Goal: Transaction & Acquisition: Purchase product/service

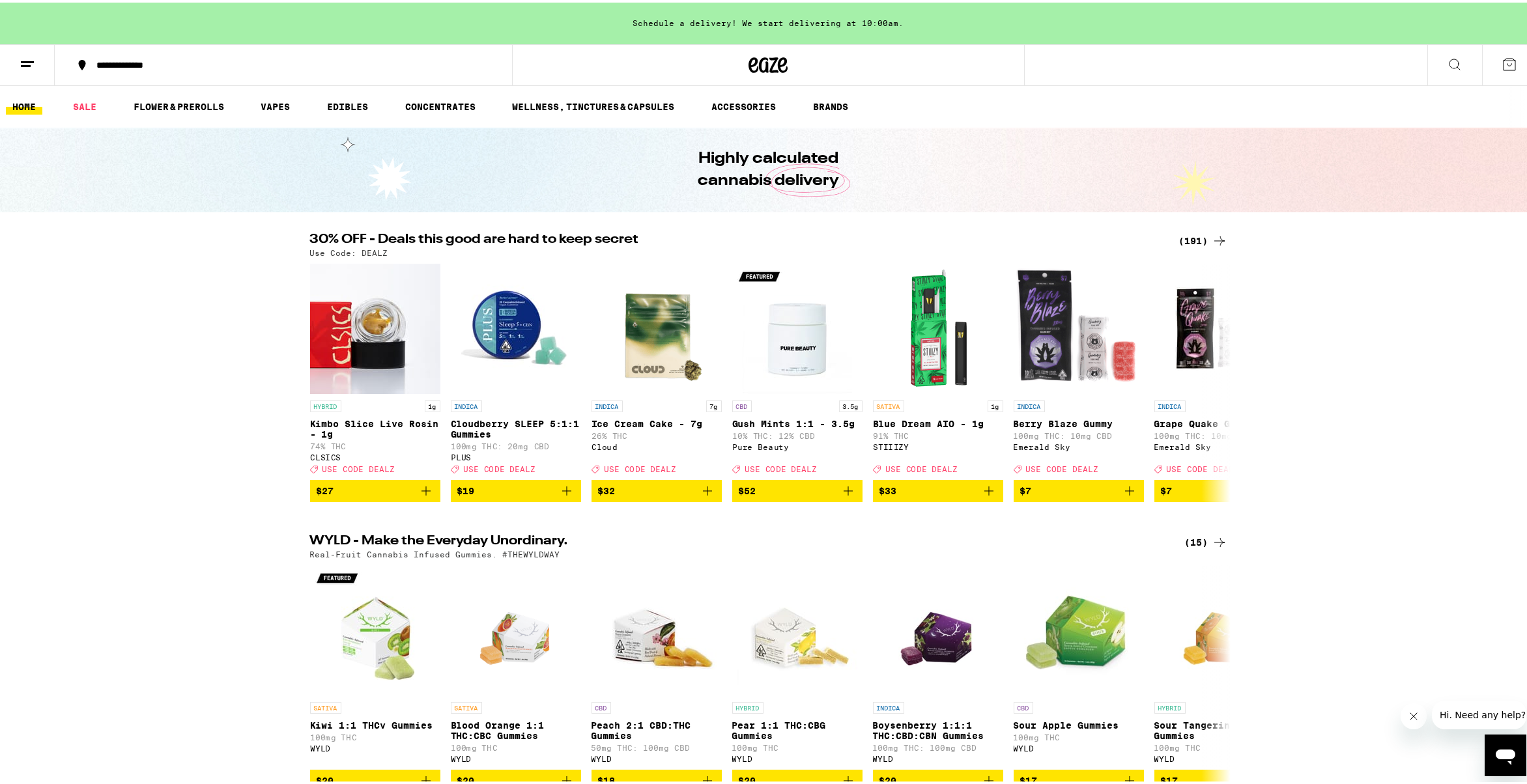
click at [1212, 240] on icon at bounding box center [1220, 238] width 15 height 15
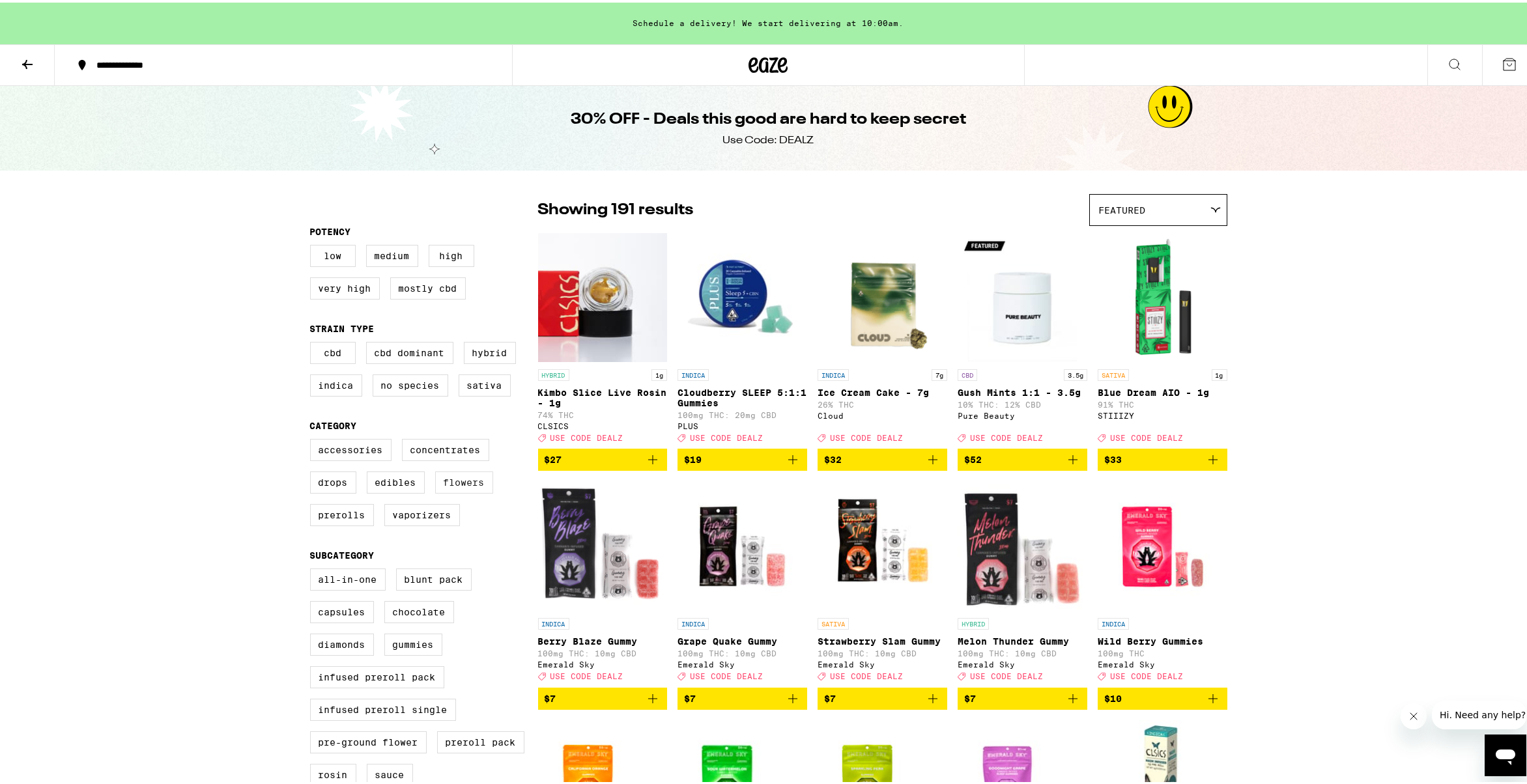
click at [478, 485] on label "Flowers" at bounding box center [464, 480] width 58 height 22
click at [314, 439] on input "Flowers" at bounding box center [313, 438] width 1 height 1
checkbox input "true"
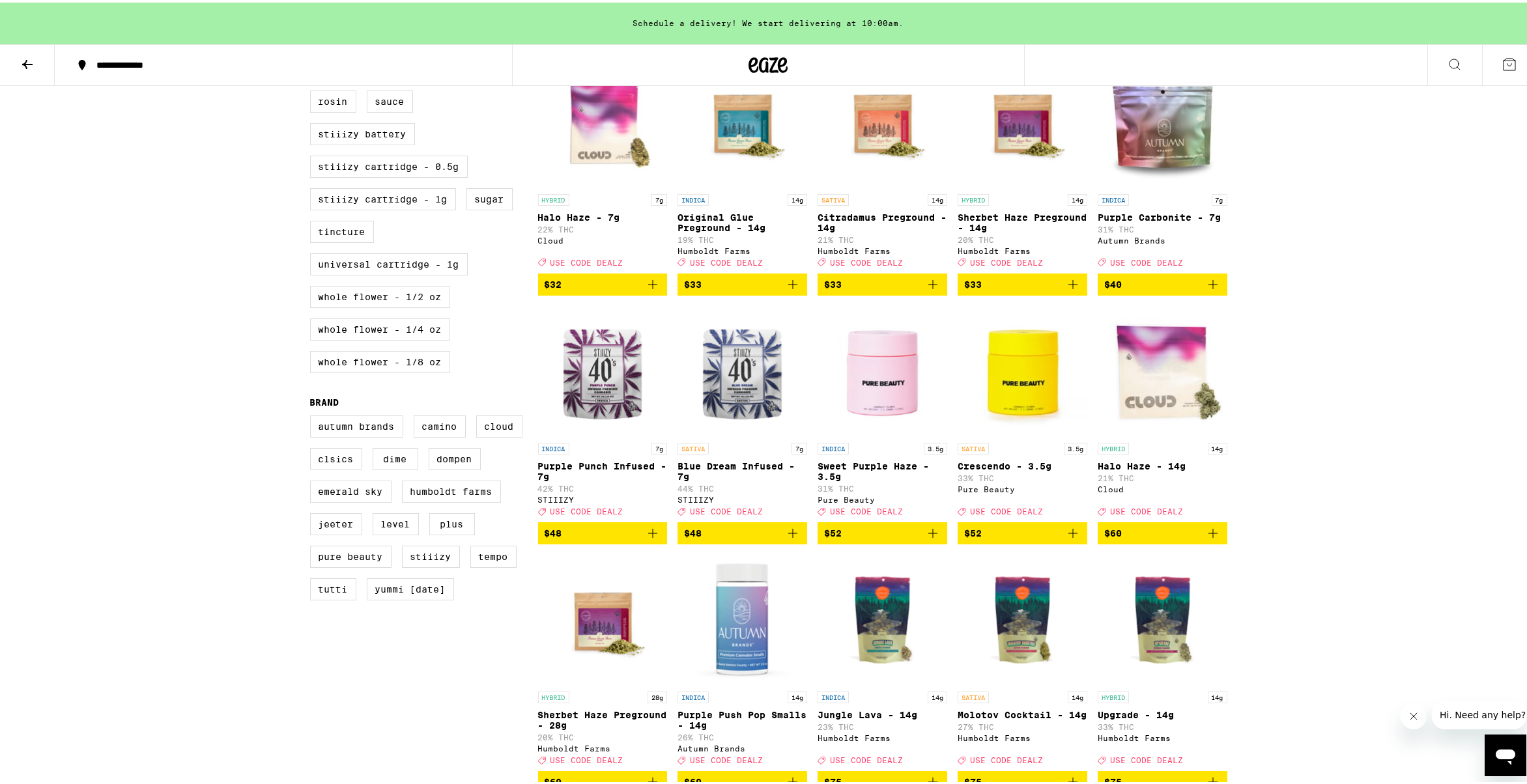
scroll to position [662, 0]
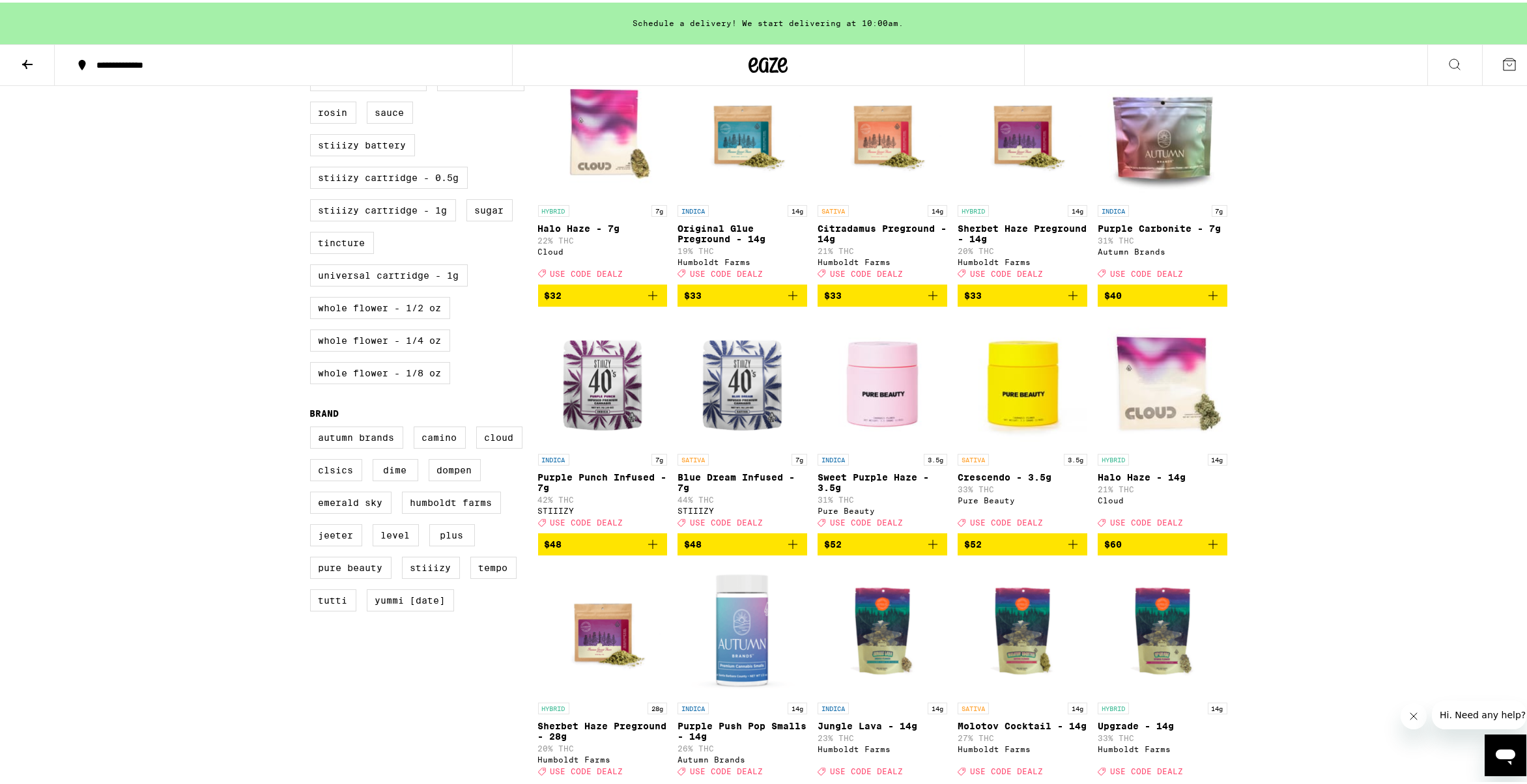
click at [732, 444] on img "Open page for Blue Dream Infused - 7g from STIIIZY" at bounding box center [742, 379] width 129 height 130
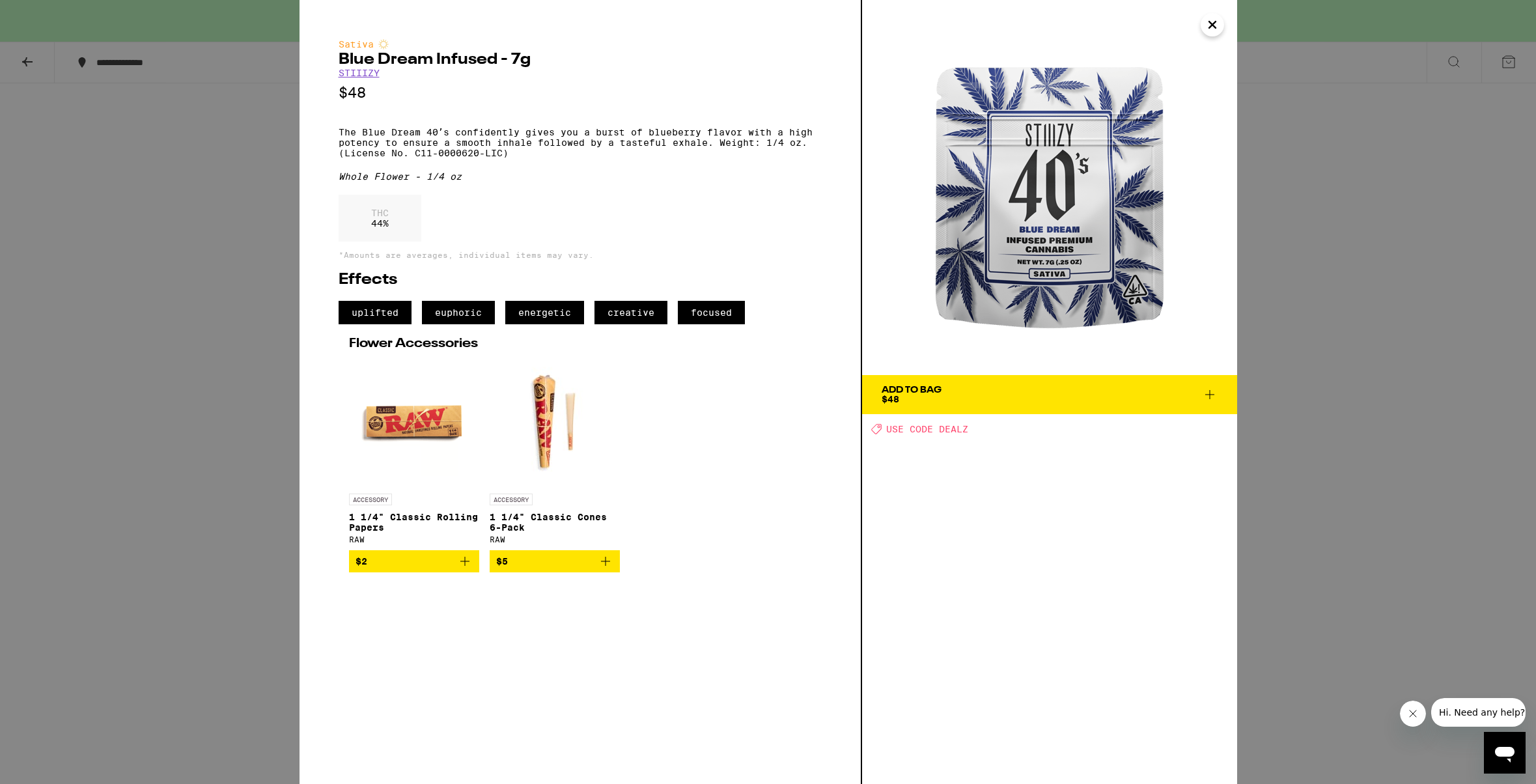
click at [300, 471] on div "Sativa Blue Dream Infused - 7g STIIIZY $48 The Blue Dream 40ʼs confidently give…" at bounding box center [581, 392] width 562 height 784
click at [284, 474] on div "Sativa Blue Dream Infused - 7g STIIIZY $48 The Blue Dream 40ʼs confidently give…" at bounding box center [768, 392] width 1536 height 784
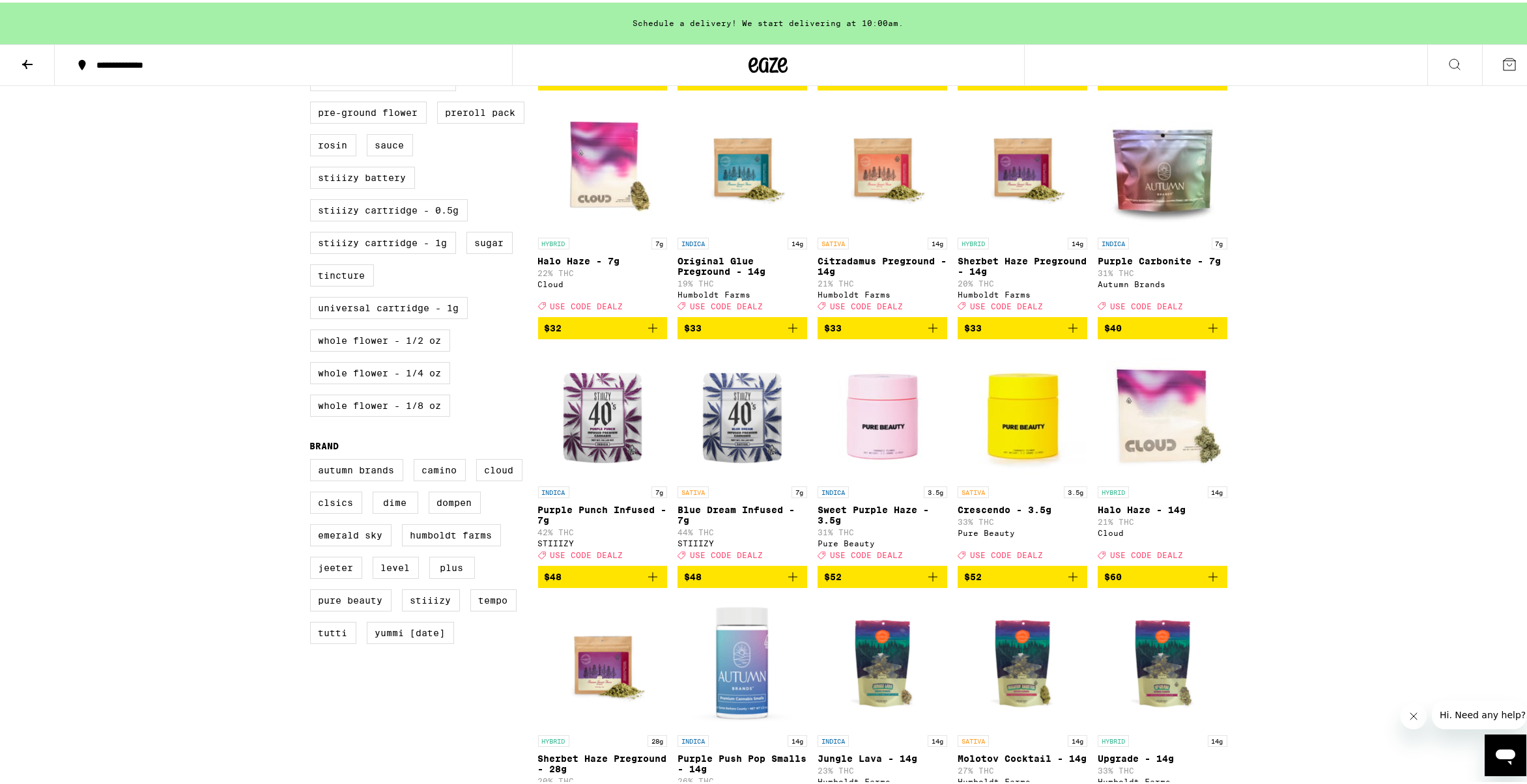
scroll to position [672, 0]
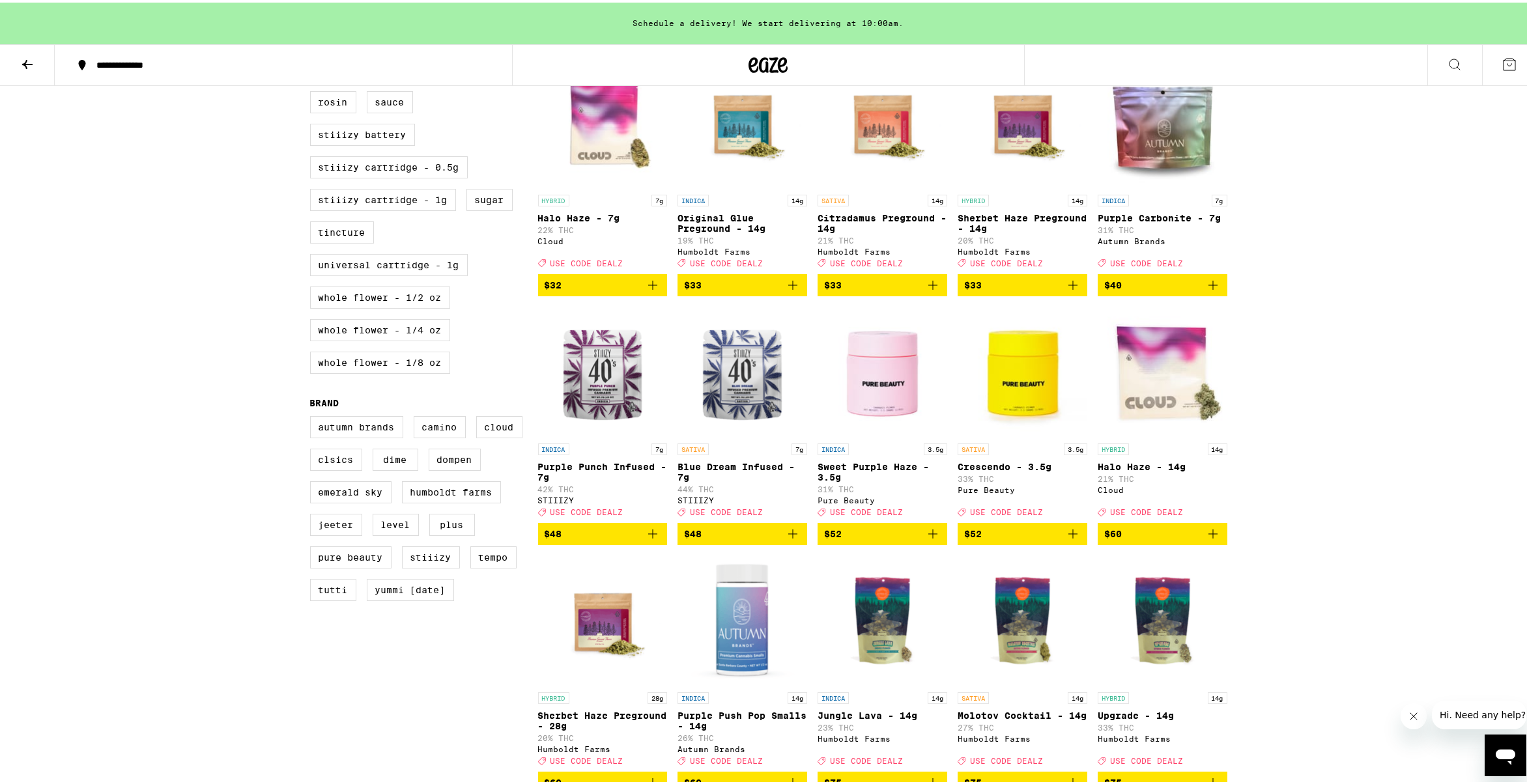
click at [984, 419] on img "Open page for Crescendo - 3.5g from Pure Beauty" at bounding box center [1022, 369] width 129 height 130
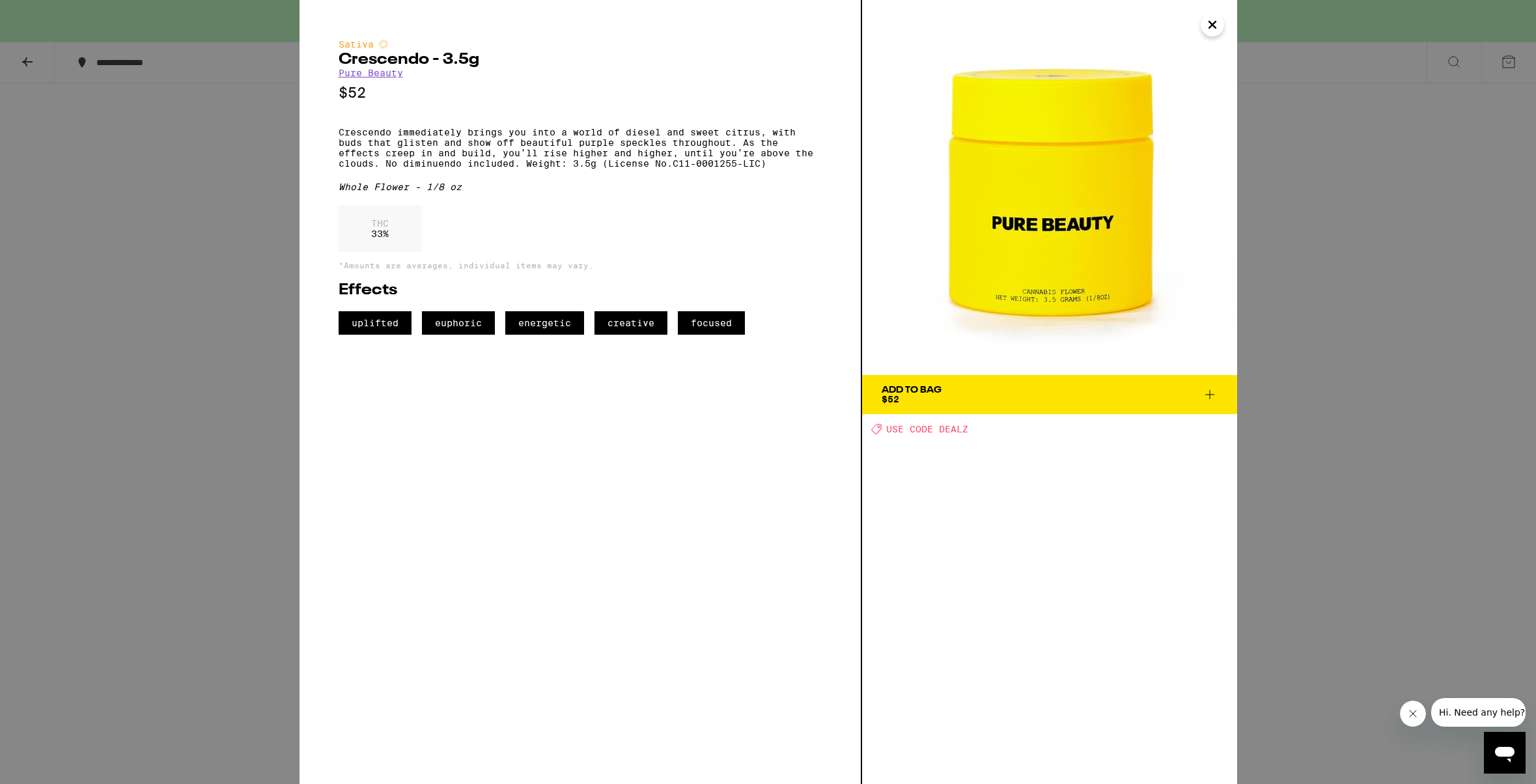
click at [176, 484] on div "Sativa Crescendo - 3.5g Pure Beauty $52 Crescendo immediately brings you into a…" at bounding box center [768, 392] width 1536 height 784
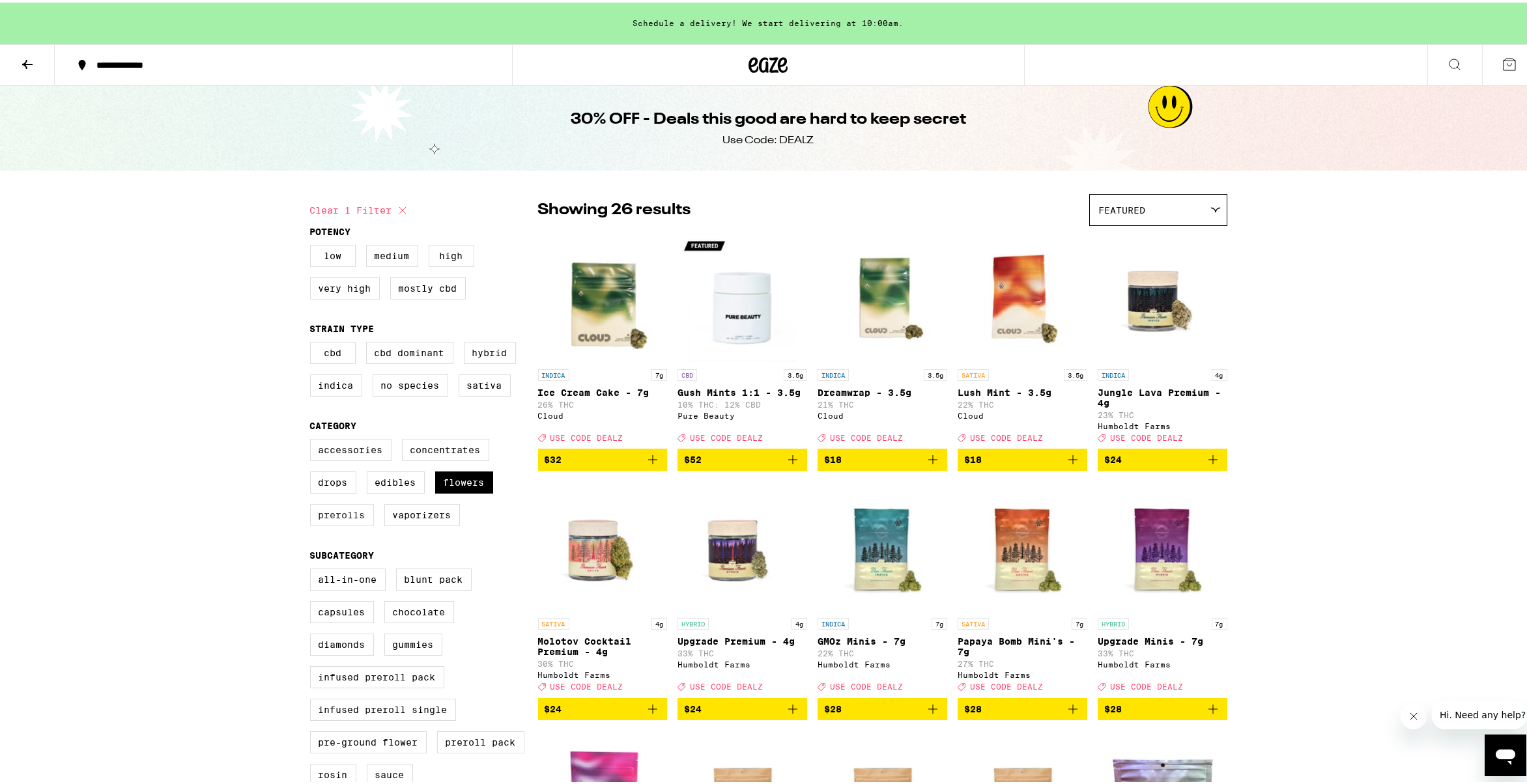
click at [314, 524] on label "Prerolls" at bounding box center [341, 512] width 64 height 22
click at [314, 439] on input "Prerolls" at bounding box center [313, 438] width 1 height 1
checkbox input "true"
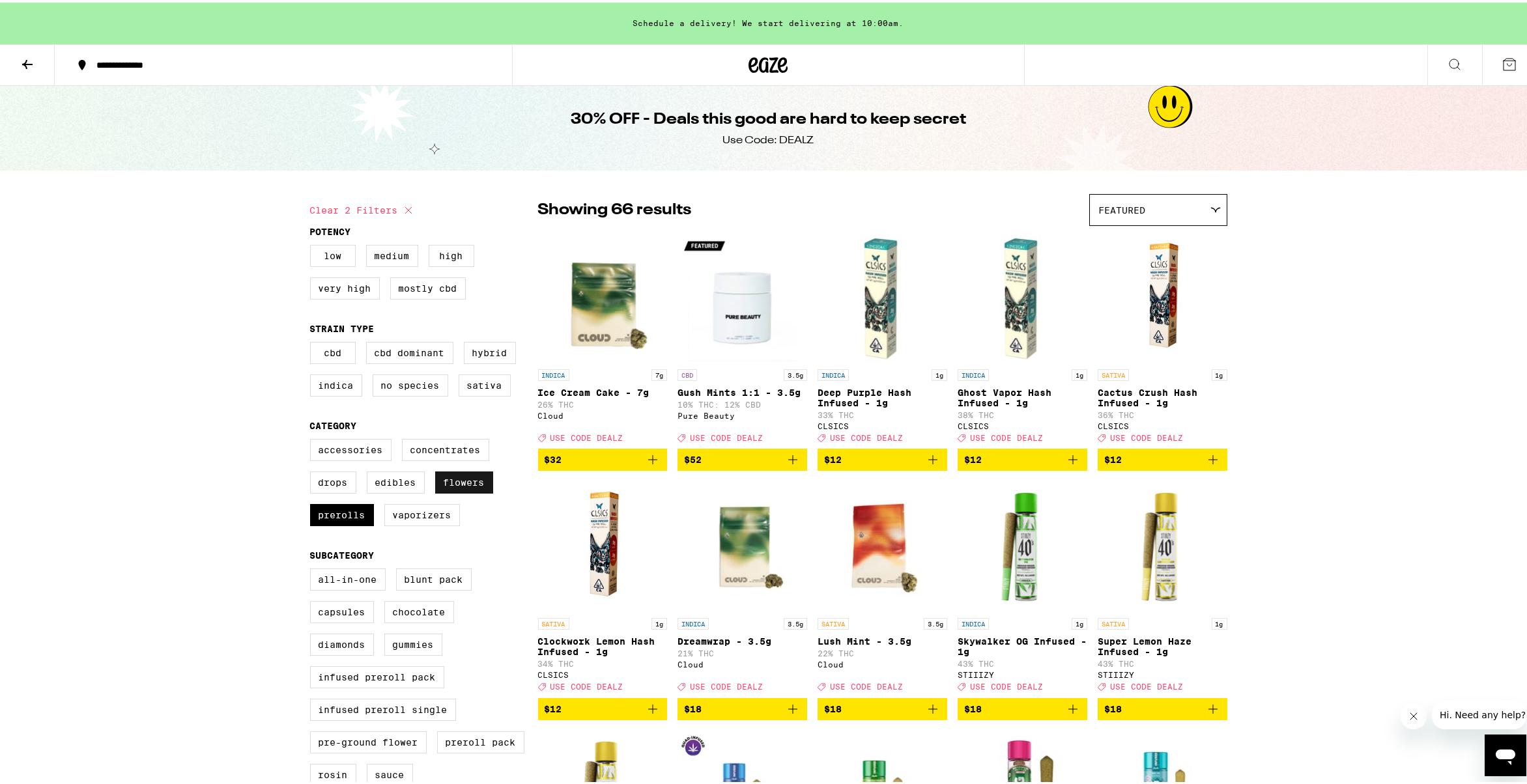
click at [448, 489] on label "Flowers" at bounding box center [464, 480] width 58 height 22
click at [314, 439] on input "Flowers" at bounding box center [313, 438] width 1 height 1
checkbox input "false"
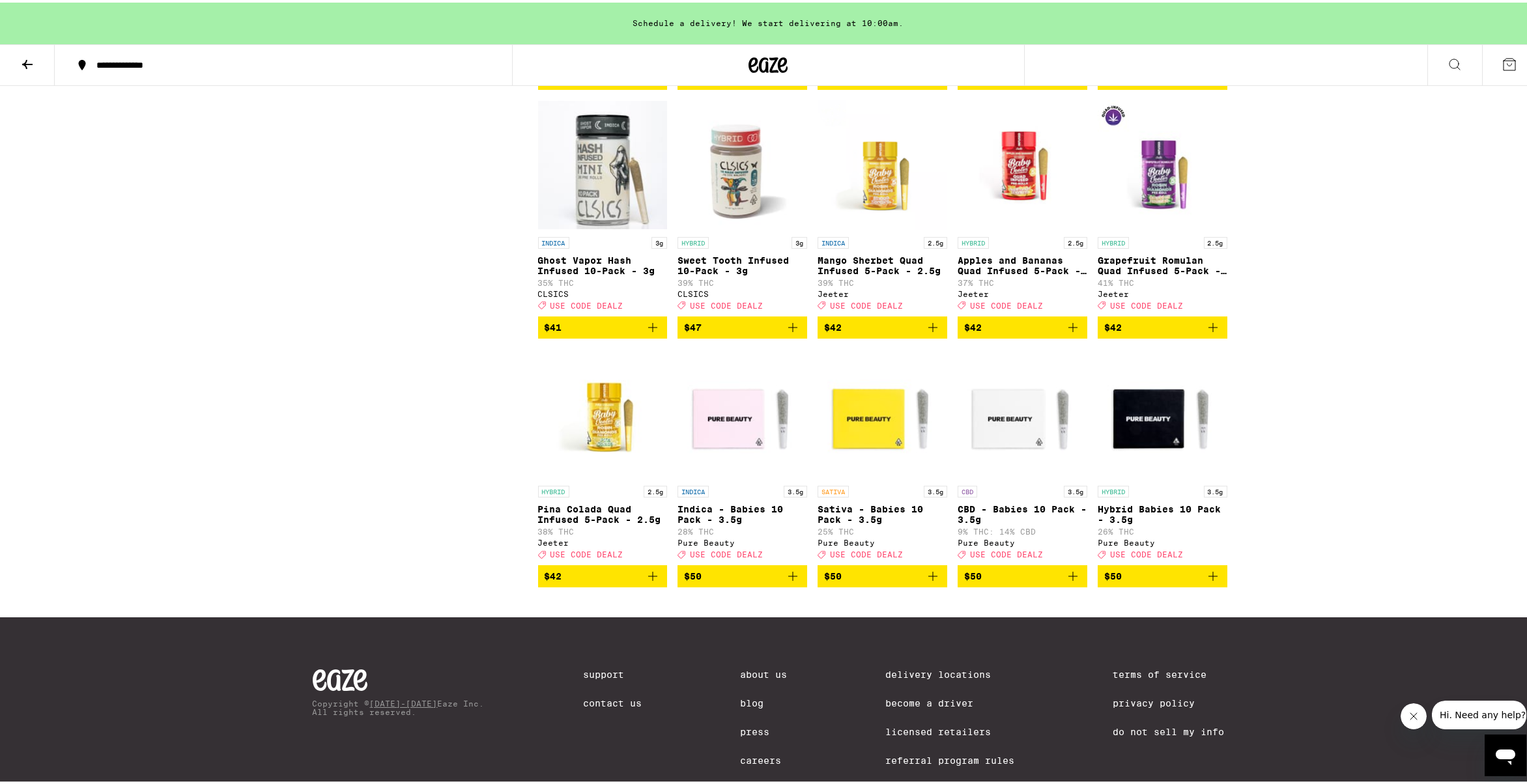
scroll to position [1624, 0]
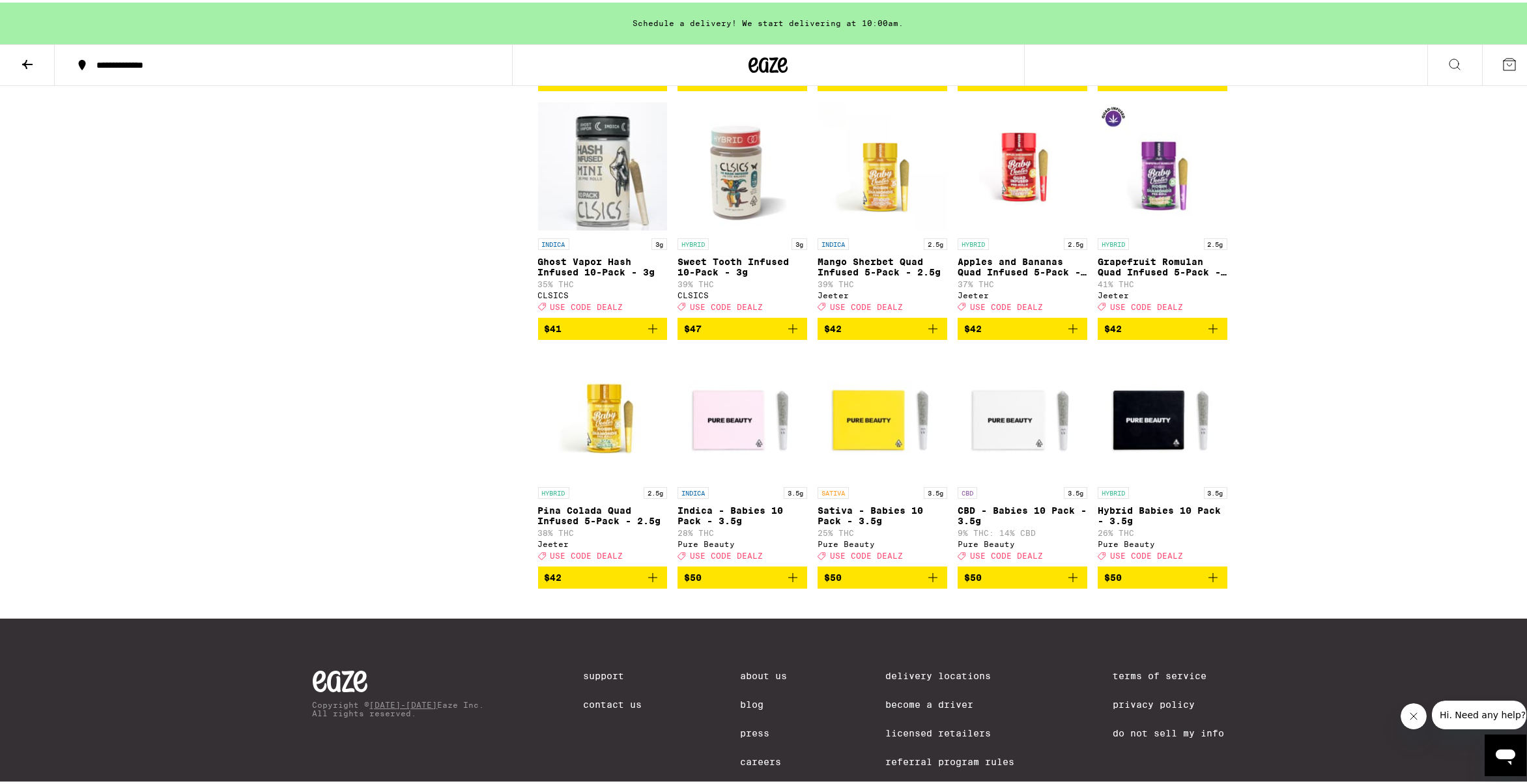
click at [592, 230] on img "Open page for Ghost Vapor Hash Infused 10-Pack - 3g from CLSICS" at bounding box center [602, 164] width 129 height 130
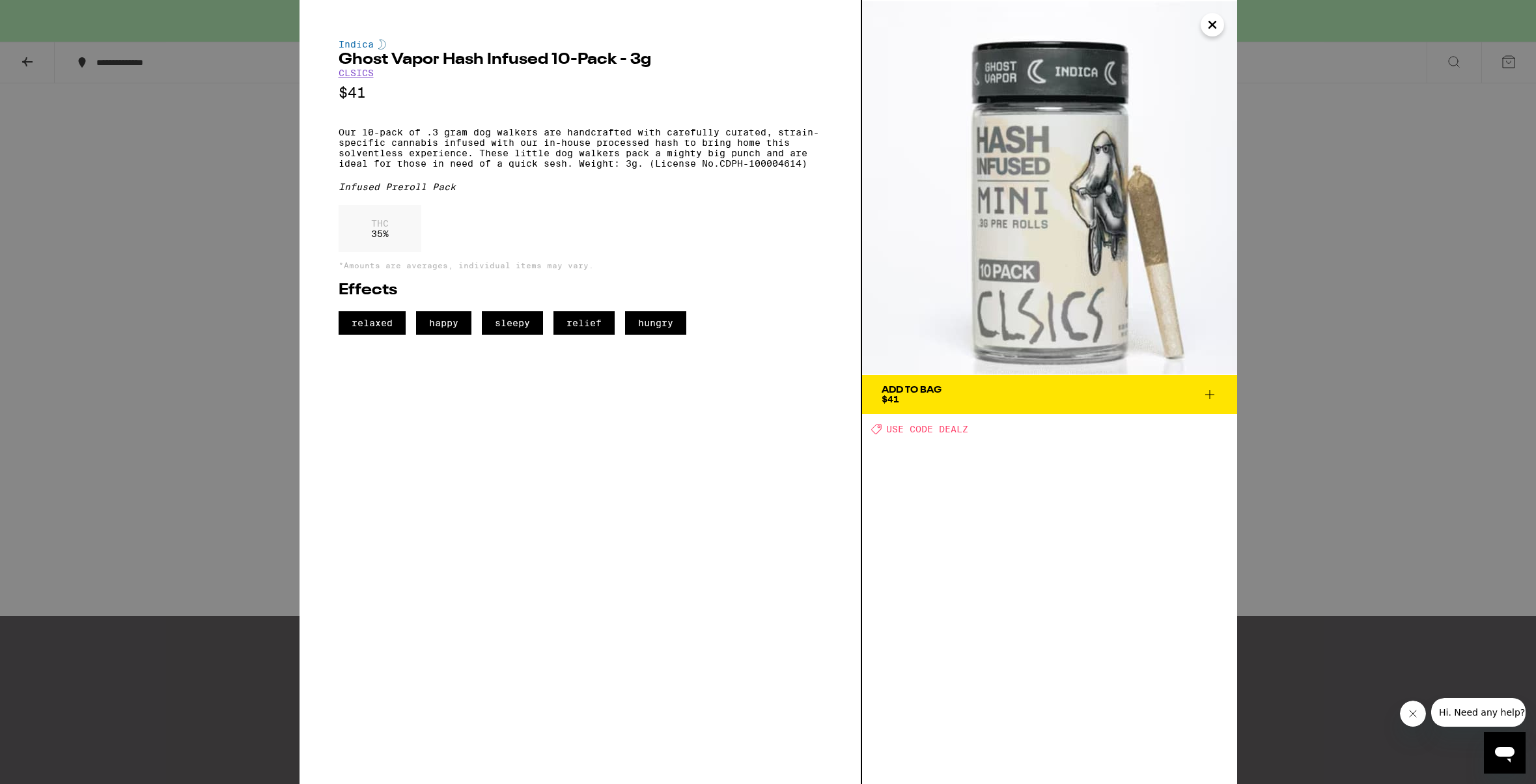
click at [264, 335] on div "Indica Ghost Vapor Hash Infused 10-Pack - 3g CLSICS $41 Our 10-pack of .3 gram …" at bounding box center [768, 392] width 1536 height 784
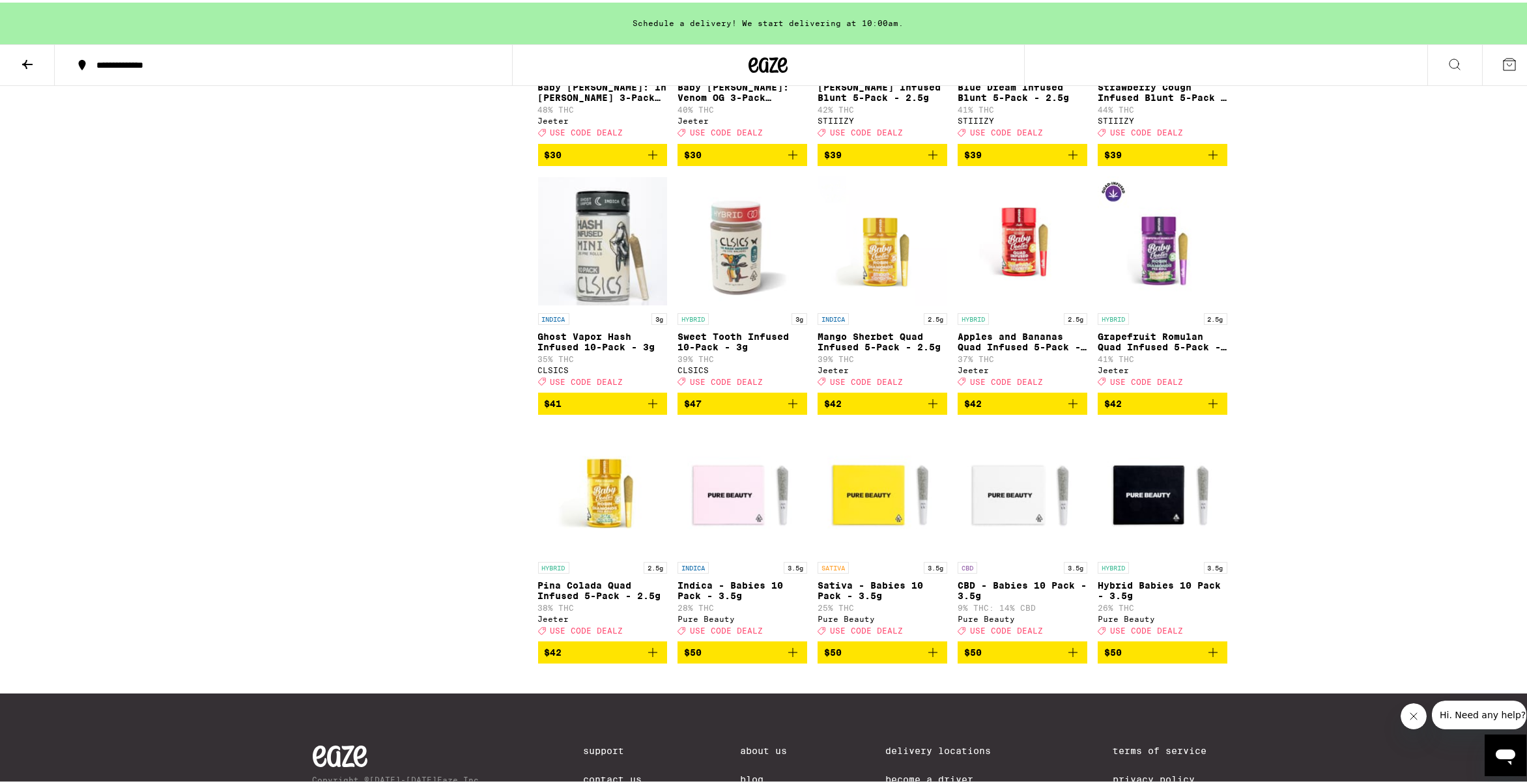
scroll to position [1438, 0]
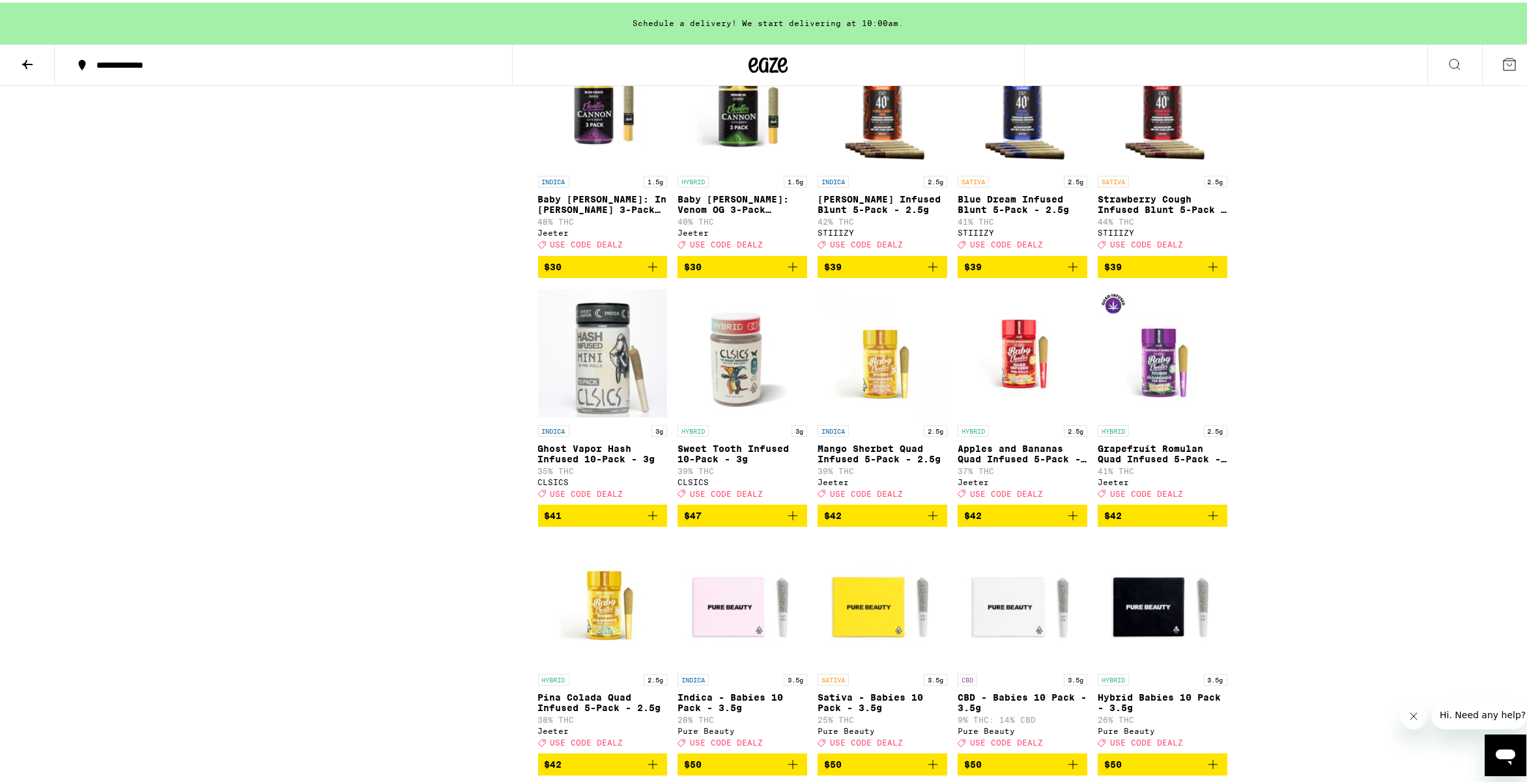
click at [713, 413] on img "Open page for Sweet Tooth Infused 10-Pack - 3g from CLSICS" at bounding box center [742, 350] width 129 height 130
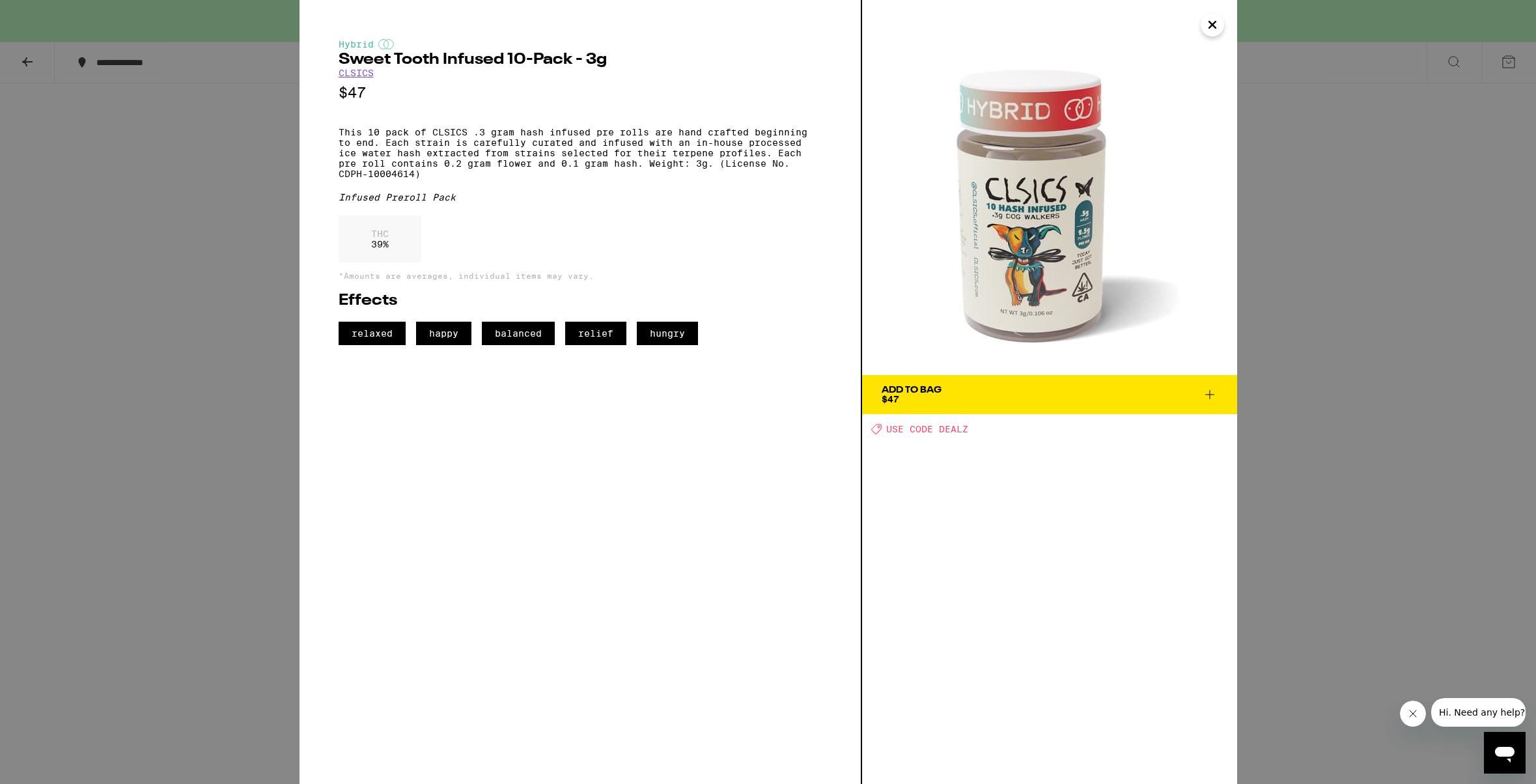
click at [184, 521] on div "Hybrid Sweet Tooth Infused 10-Pack - 3g CLSICS $47 This 10 pack of CLSICS .3 gr…" at bounding box center [768, 392] width 1536 height 784
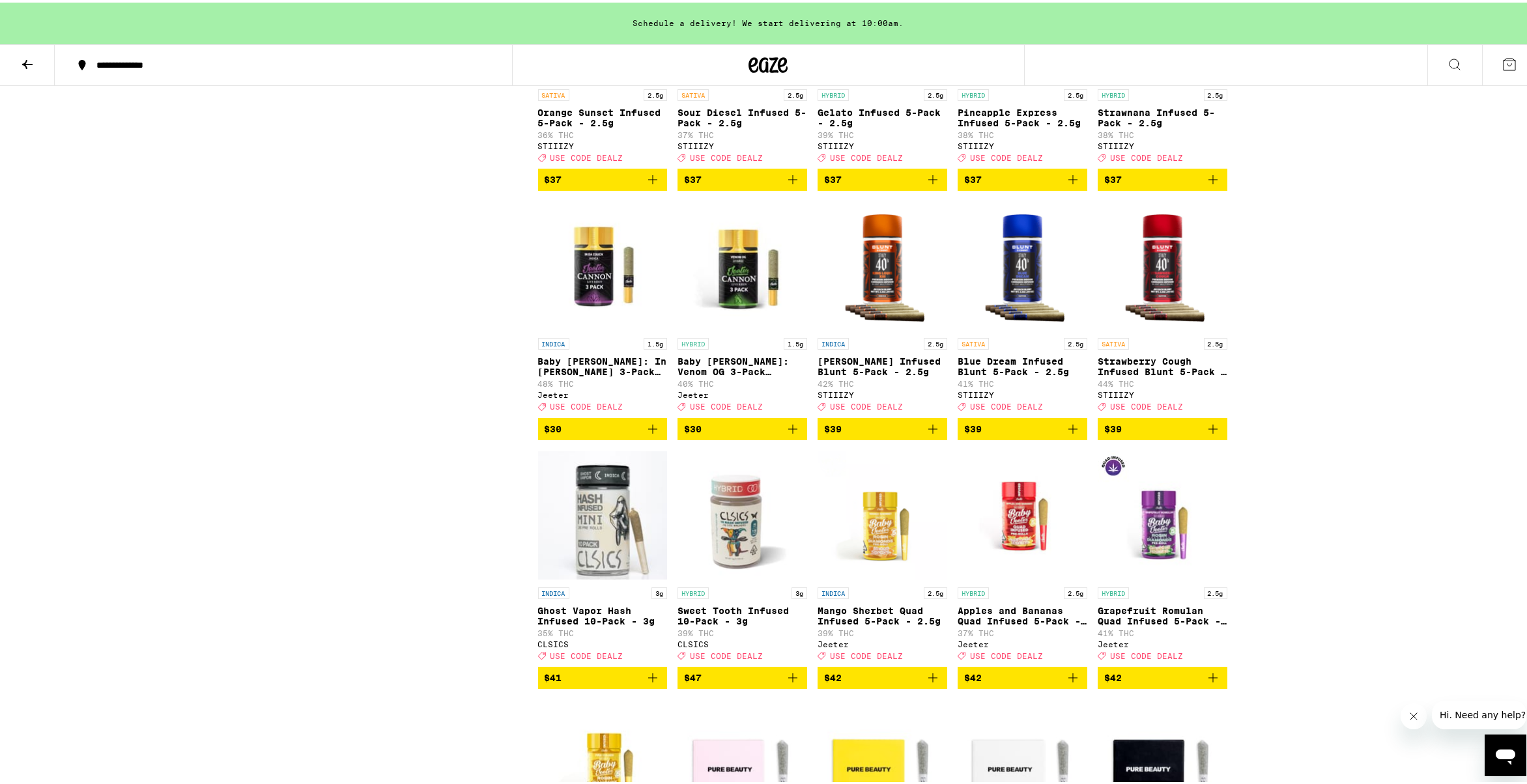
scroll to position [1251, 0]
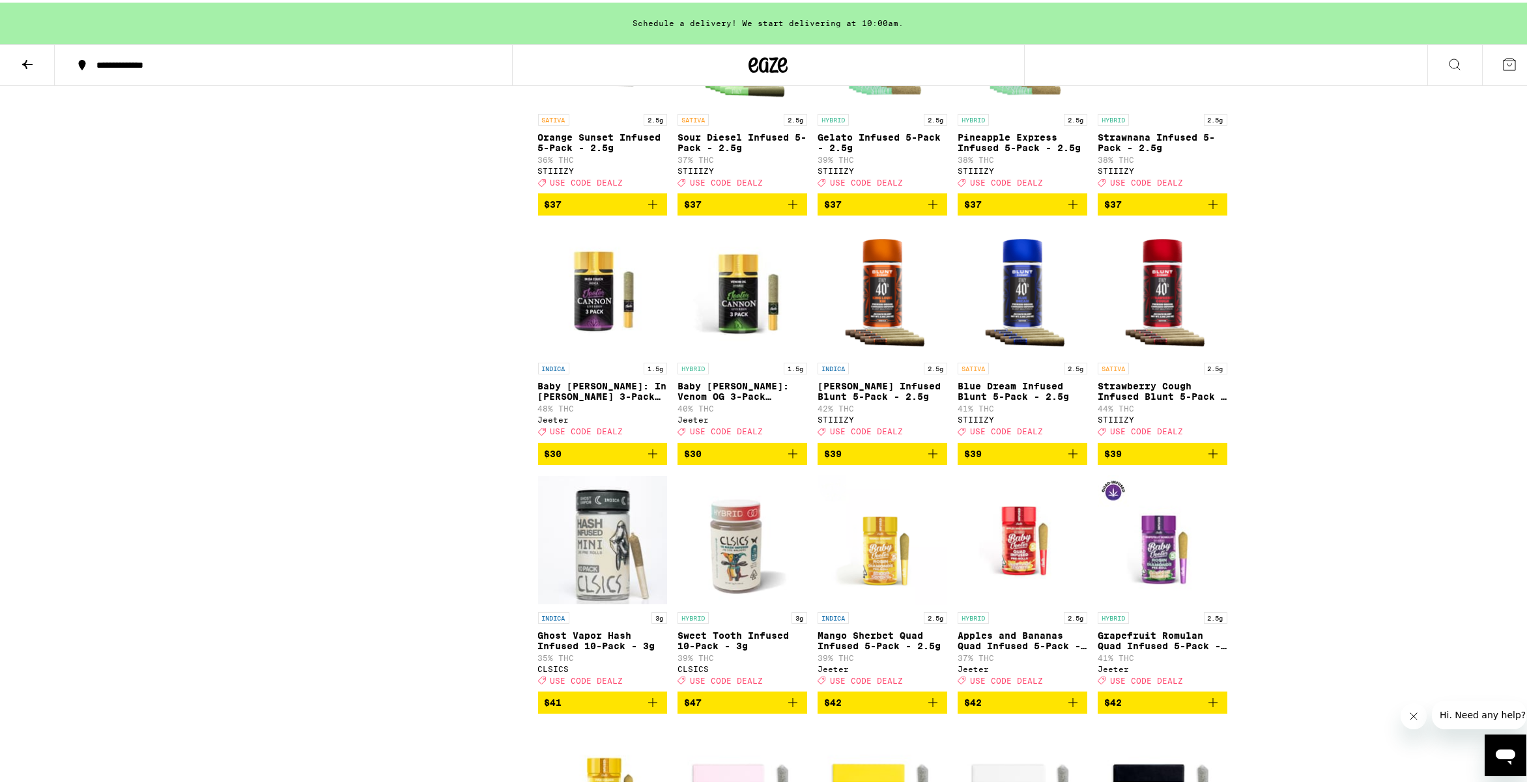
click at [825, 309] on img "Open page for King Louis XIII Infused Blunt 5-Pack - 2.5g from STIIIZY" at bounding box center [882, 288] width 129 height 130
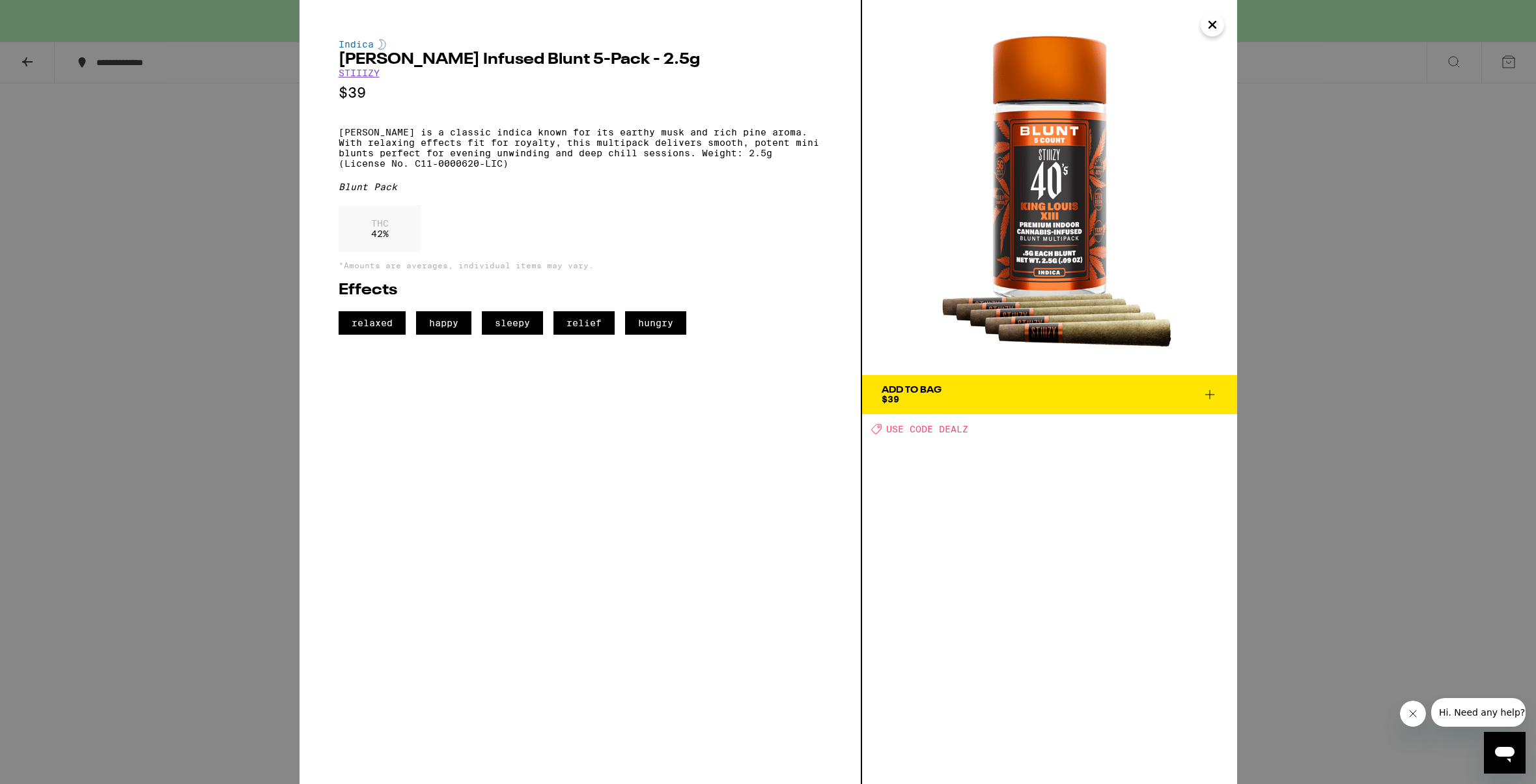
click at [188, 531] on div "Indica [PERSON_NAME] Infused Blunt 5-Pack - 2.5g STIIIZY $39 [PERSON_NAME] is a…" at bounding box center [768, 392] width 1536 height 784
